Goal: Task Accomplishment & Management: Use online tool/utility

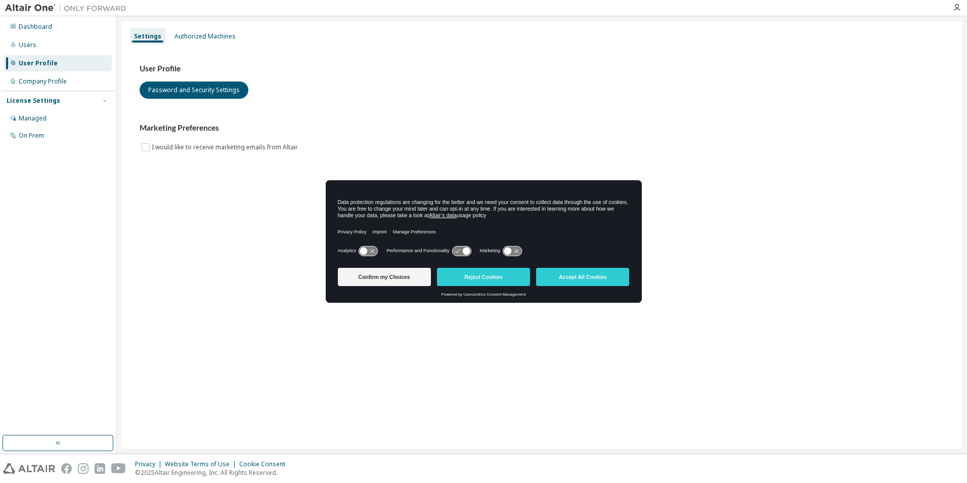
click at [491, 273] on button "Reject Cookies" at bounding box center [483, 277] width 93 height 18
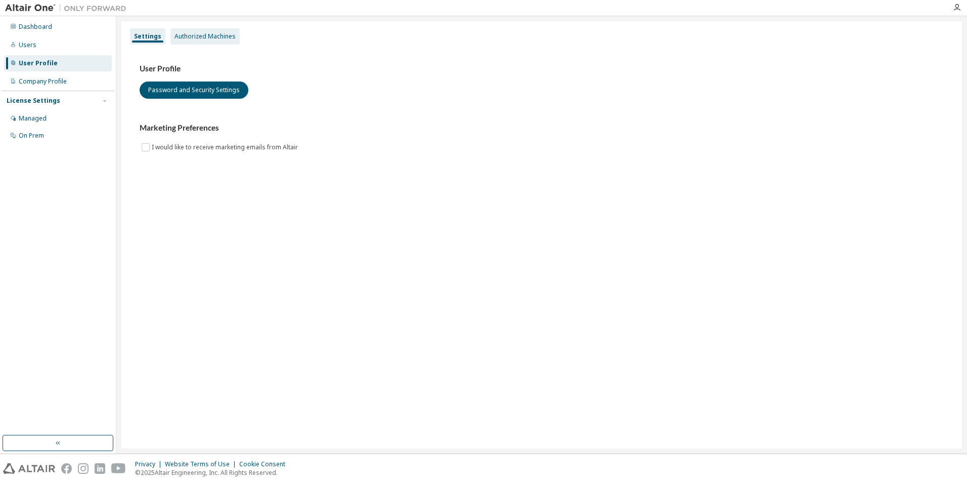
click at [199, 35] on div "Authorized Machines" at bounding box center [205, 36] width 61 height 8
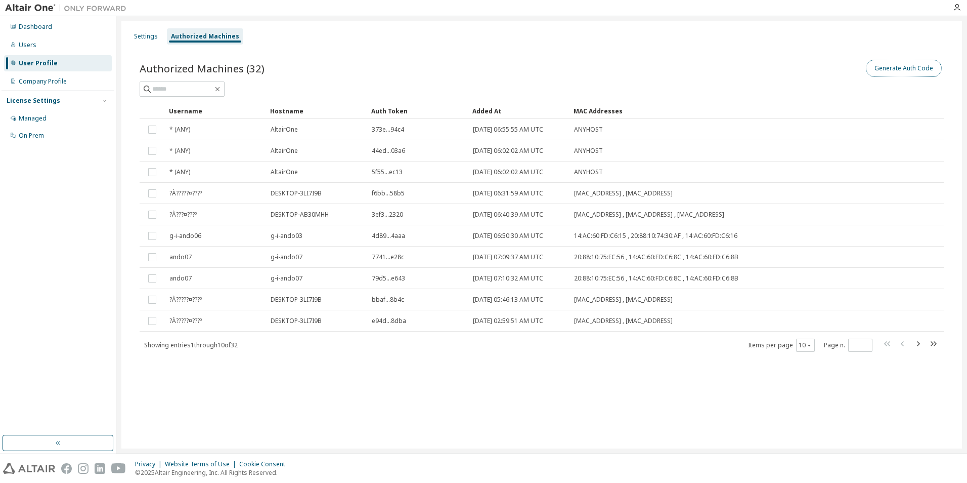
click at [869, 65] on button "Generate Auth Code" at bounding box center [904, 68] width 76 height 17
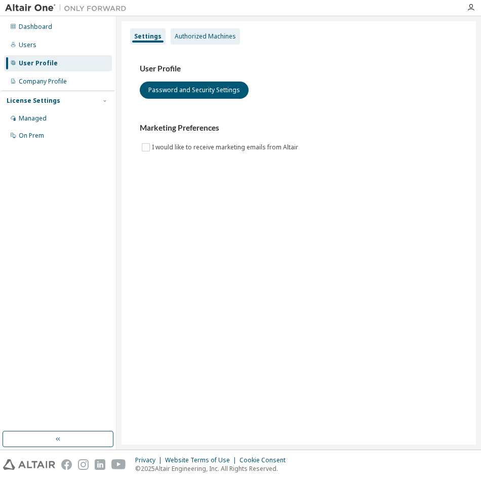
click at [210, 33] on div "Authorized Machines" at bounding box center [205, 36] width 61 height 8
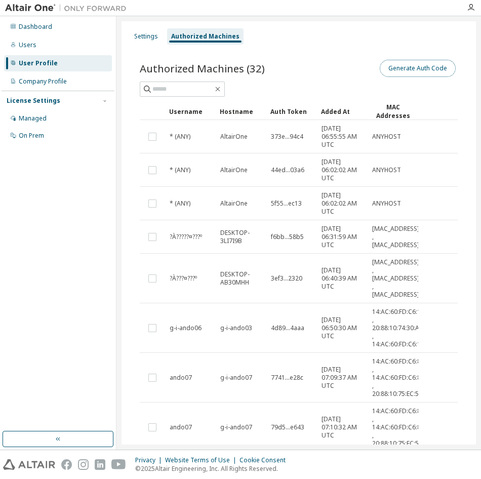
click at [417, 71] on button "Generate Auth Code" at bounding box center [417, 68] width 76 height 17
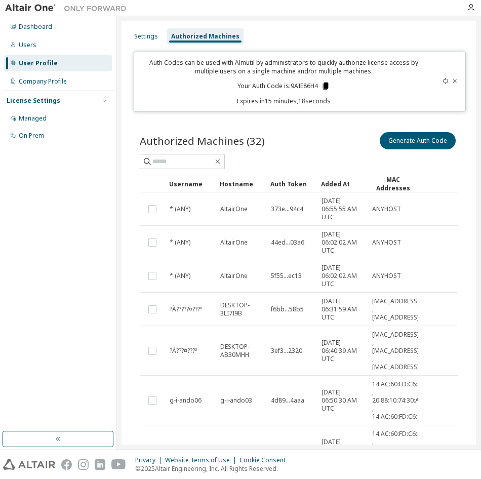
click at [323, 83] on icon at bounding box center [325, 85] width 6 height 7
click at [470, 8] on icon "button" at bounding box center [471, 8] width 8 height 8
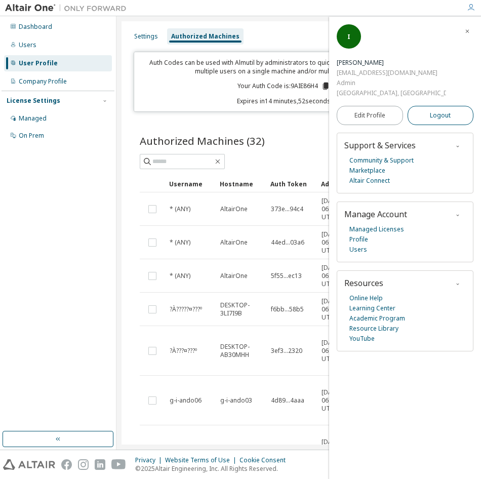
click at [439, 110] on span "Logout" at bounding box center [440, 115] width 21 height 10
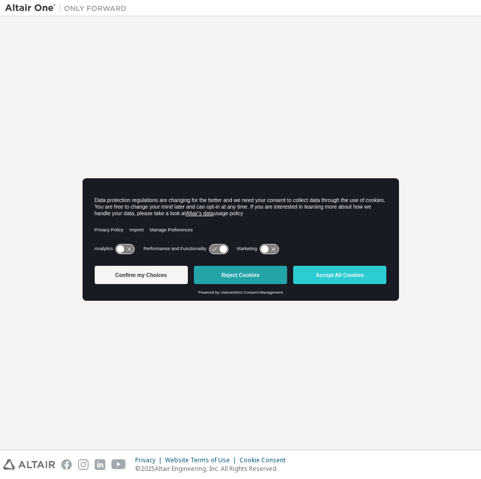
click at [271, 269] on button "Reject Cookies" at bounding box center [240, 275] width 93 height 18
